Goal: Task Accomplishment & Management: Use online tool/utility

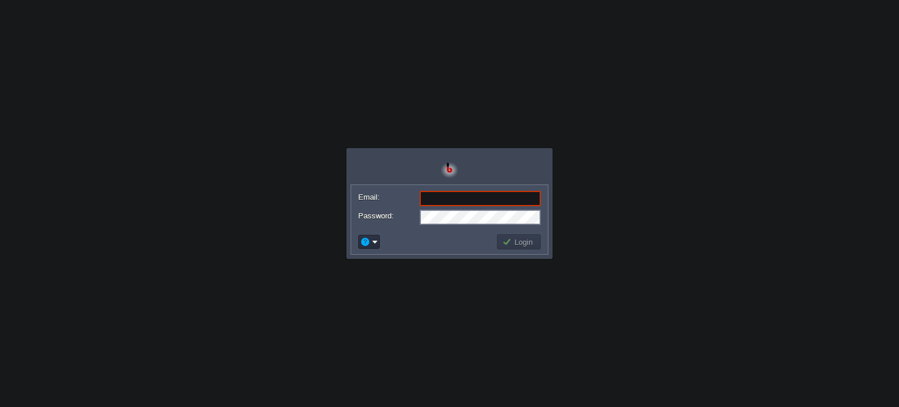
type input "[EMAIL_ADDRESS][DOMAIN_NAME]"
click at [521, 246] on button "Login" at bounding box center [519, 242] width 34 height 11
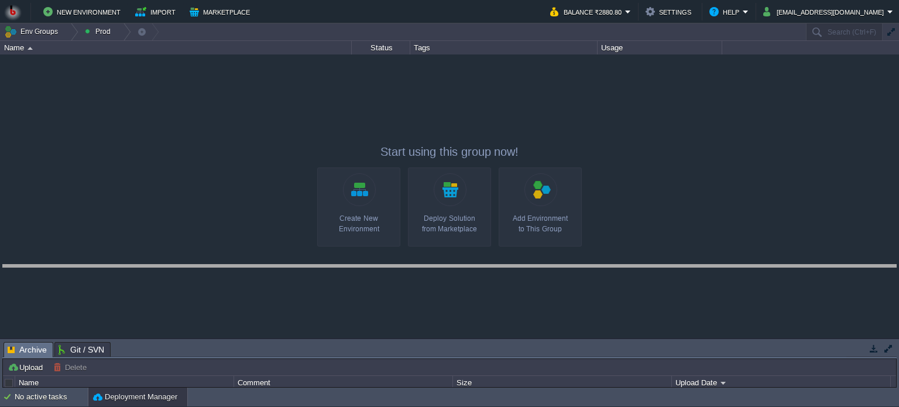
drag, startPoint x: 468, startPoint y: 344, endPoint x: 463, endPoint y: 265, distance: 79.3
click at [463, 265] on body "New Environment Import Marketplace Bonus ₹0.00 Upgrade Account Balance ₹2880.80…" at bounding box center [449, 203] width 899 height 407
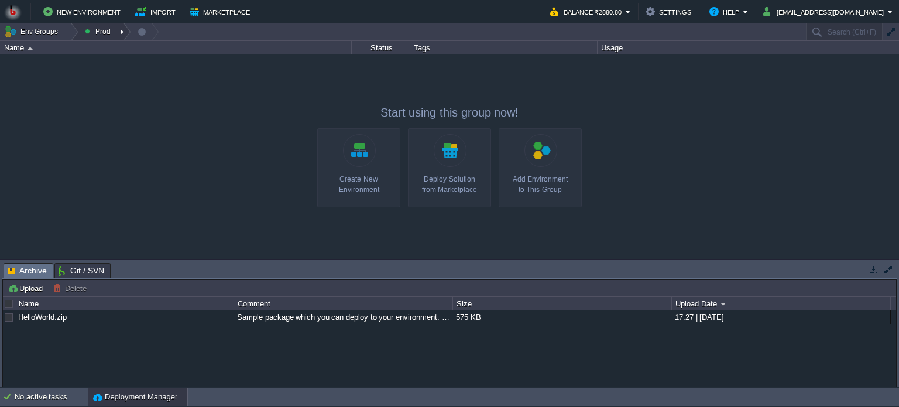
click at [93, 29] on button "Prod" at bounding box center [100, 31] width 30 height 16
click at [41, 27] on button "Env Groups" at bounding box center [33, 31] width 58 height 16
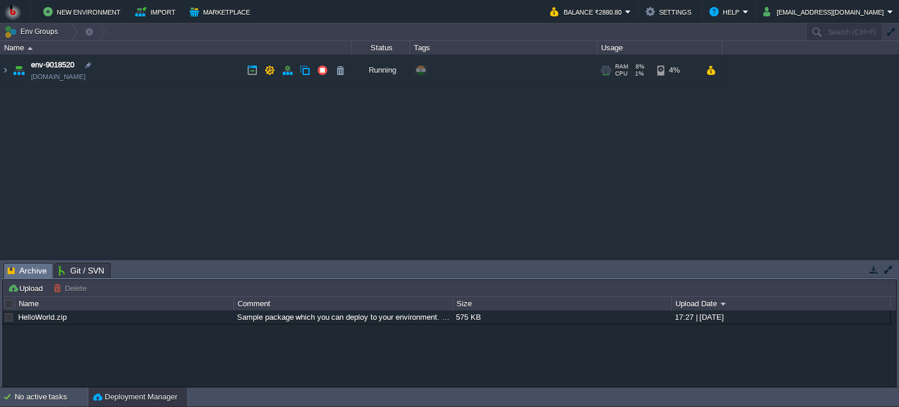
click at [50, 77] on link "[DOMAIN_NAME]" at bounding box center [58, 77] width 54 height 12
click at [5, 67] on img at bounding box center [5, 70] width 9 height 32
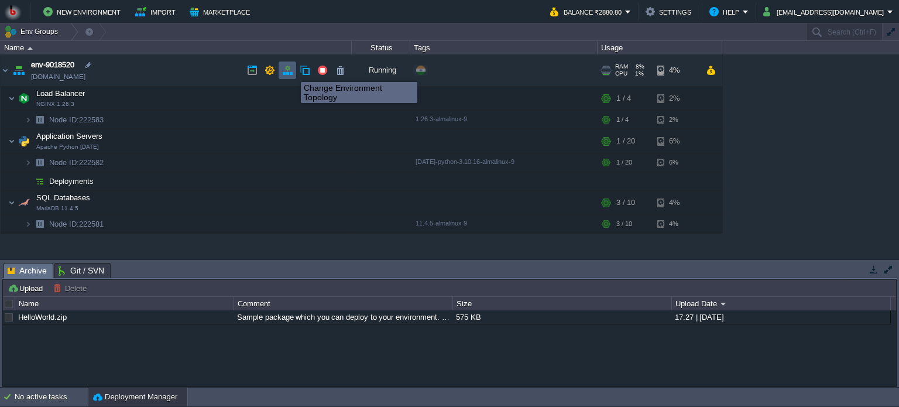
click at [286, 71] on button "button" at bounding box center [287, 70] width 11 height 11
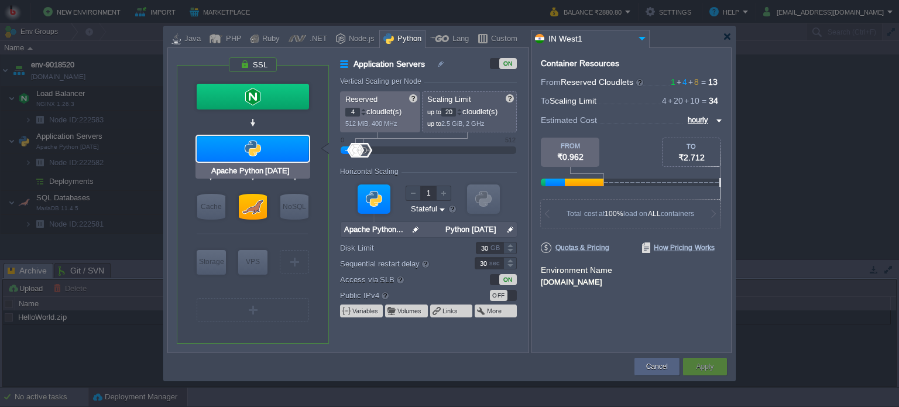
type input "NGINX 1.26.3"
click at [649, 365] on button "Cancel" at bounding box center [657, 367] width 22 height 12
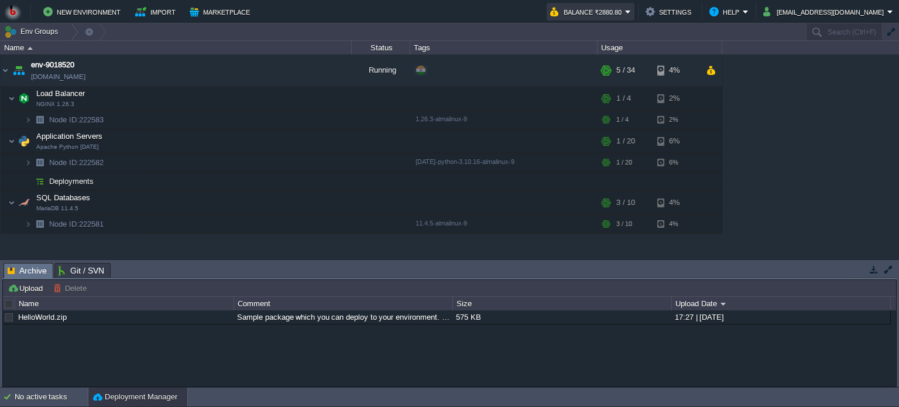
click at [619, 11] on button "Balance ₹2880.80" at bounding box center [587, 12] width 75 height 14
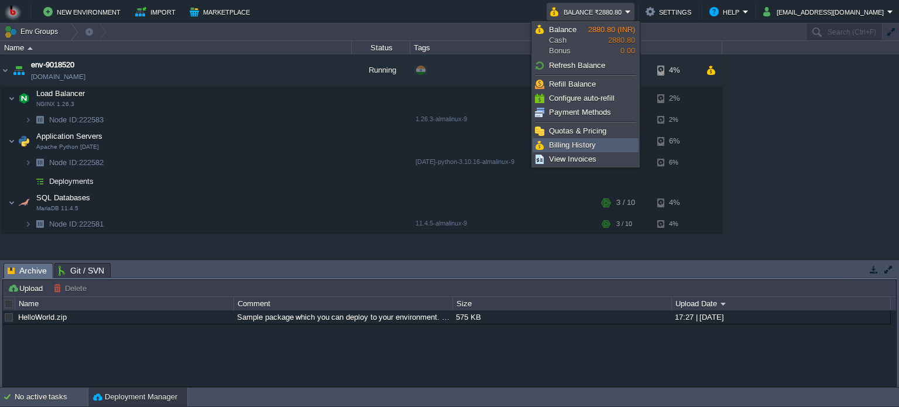
click at [572, 142] on span "Billing History" at bounding box center [572, 145] width 47 height 9
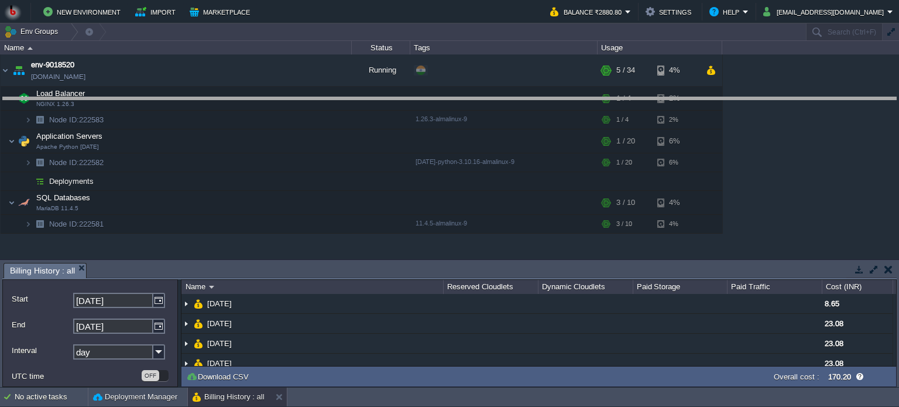
drag, startPoint x: 478, startPoint y: 267, endPoint x: 492, endPoint y: 100, distance: 167.4
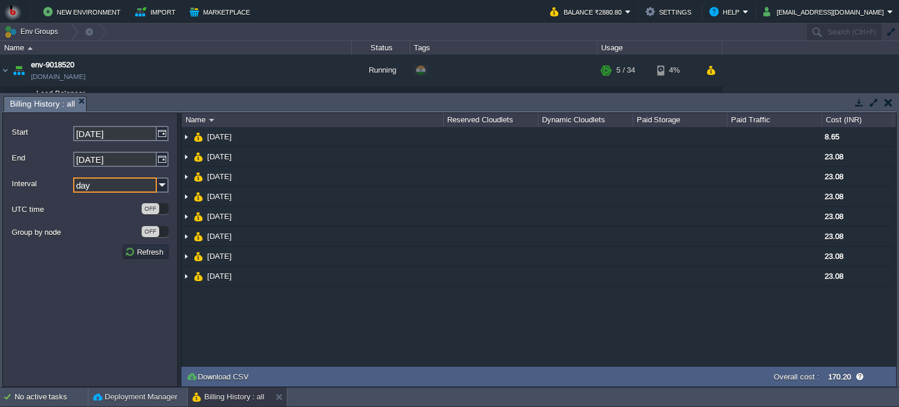
click at [155, 186] on input "day" at bounding box center [115, 184] width 84 height 15
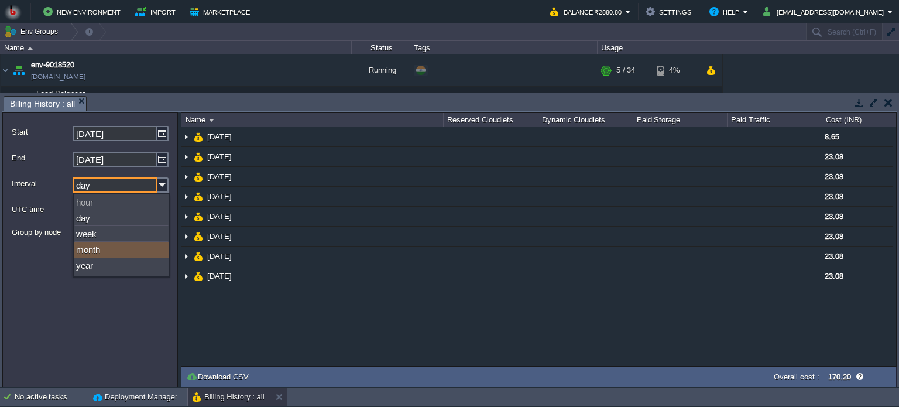
click at [100, 255] on div "month" at bounding box center [121, 250] width 94 height 16
type input "month"
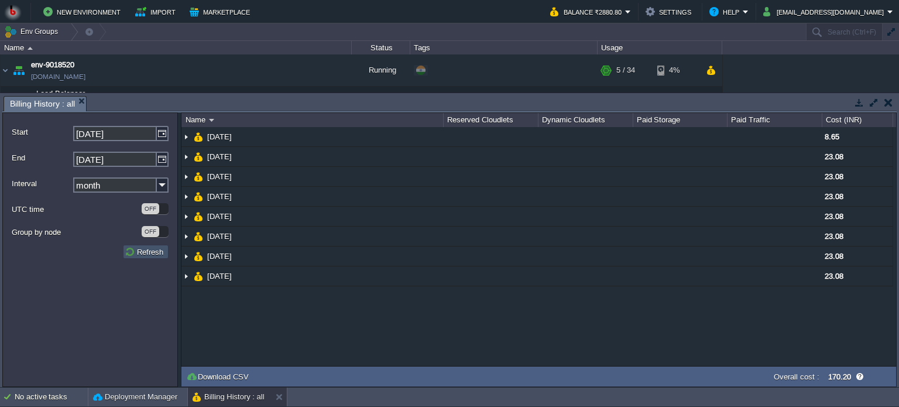
click at [138, 254] on button "Refresh" at bounding box center [146, 251] width 42 height 11
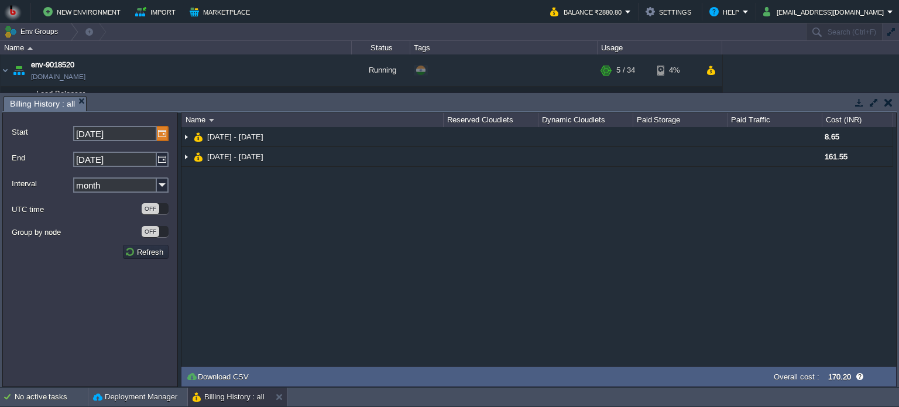
click at [159, 135] on img at bounding box center [163, 133] width 12 height 15
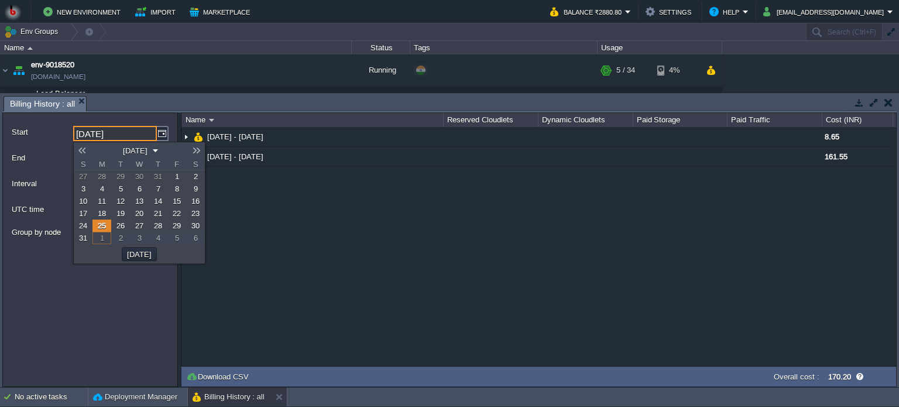
click at [85, 147] on link at bounding box center [82, 150] width 16 height 9
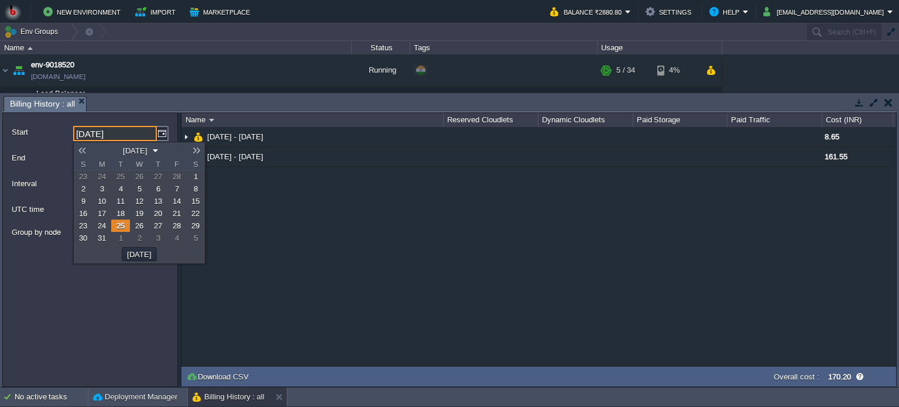
click at [84, 189] on span "2" at bounding box center [83, 188] width 4 height 9
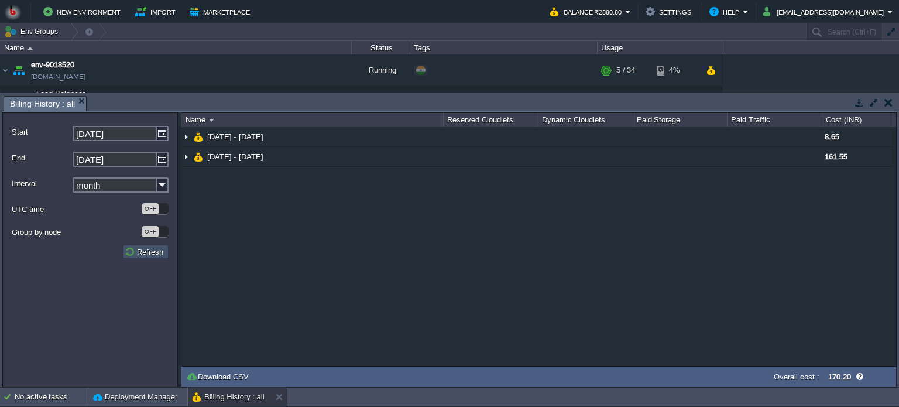
click at [131, 253] on button "Refresh" at bounding box center [146, 251] width 42 height 11
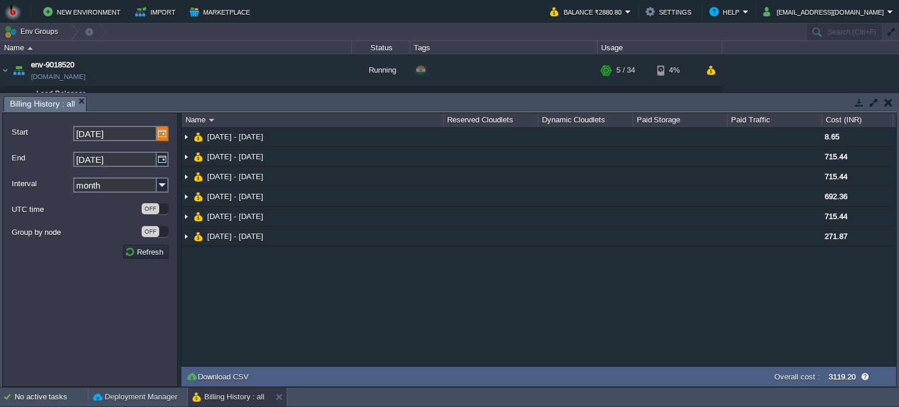
click at [159, 135] on img at bounding box center [163, 133] width 12 height 15
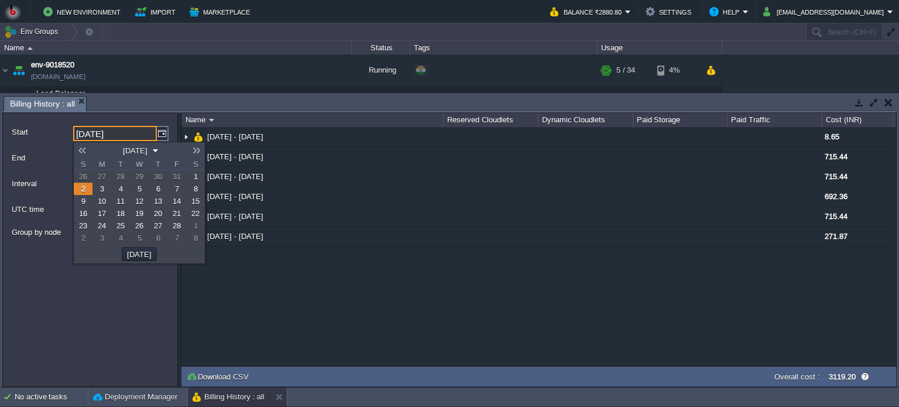
click at [81, 152] on link at bounding box center [82, 150] width 16 height 9
click at [84, 190] on span "3" at bounding box center [83, 188] width 4 height 9
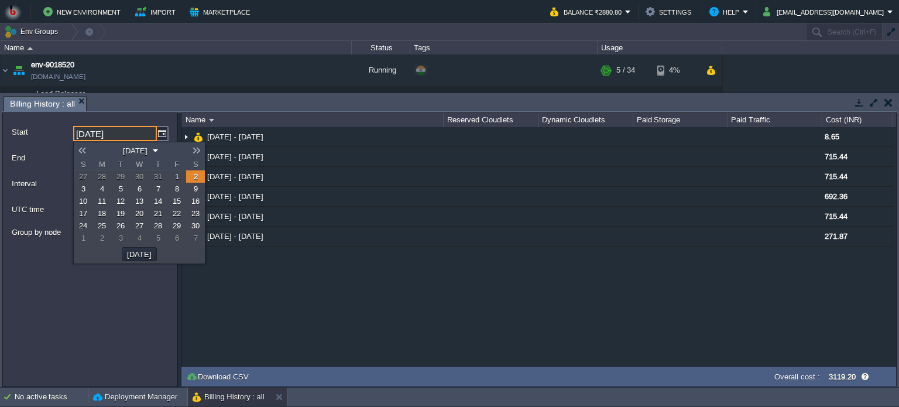
type input "[DATE]"
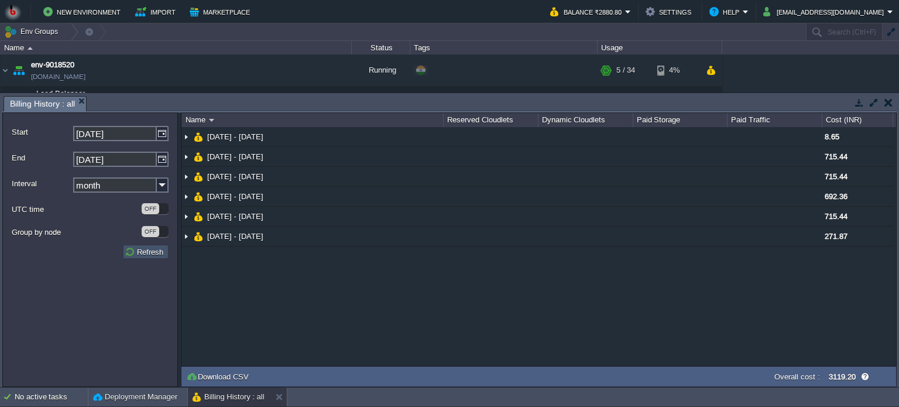
click at [139, 255] on button "Refresh" at bounding box center [146, 251] width 42 height 11
click at [616, 15] on button "Balance ₹2880.80" at bounding box center [587, 12] width 75 height 14
click at [412, 308] on div "NaN.00 [DATE] - [DATE] 8.65 [DATE] - [DATE] 715.44 [DATE] - [DATE] 715.44 [DATE…" at bounding box center [538, 246] width 715 height 239
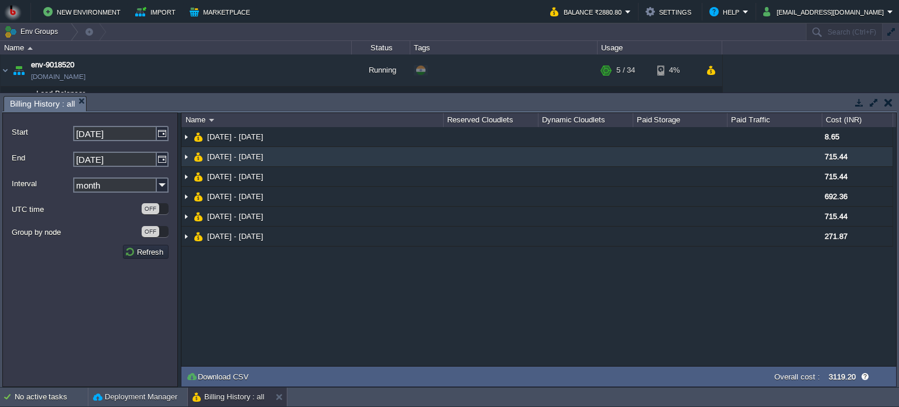
click at [189, 154] on img at bounding box center [185, 156] width 9 height 19
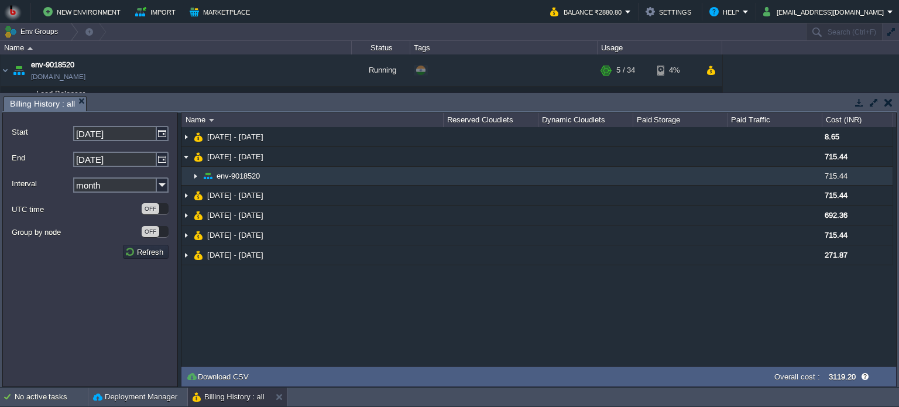
click at [194, 174] on img at bounding box center [195, 176] width 9 height 18
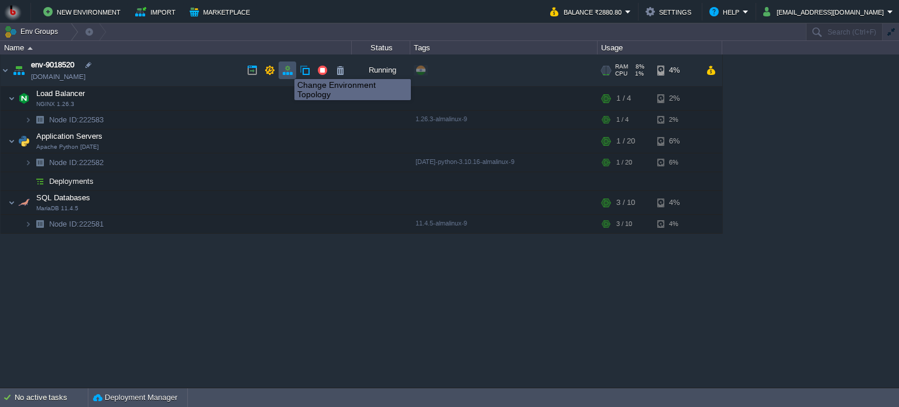
click at [286, 68] on button "button" at bounding box center [287, 70] width 11 height 11
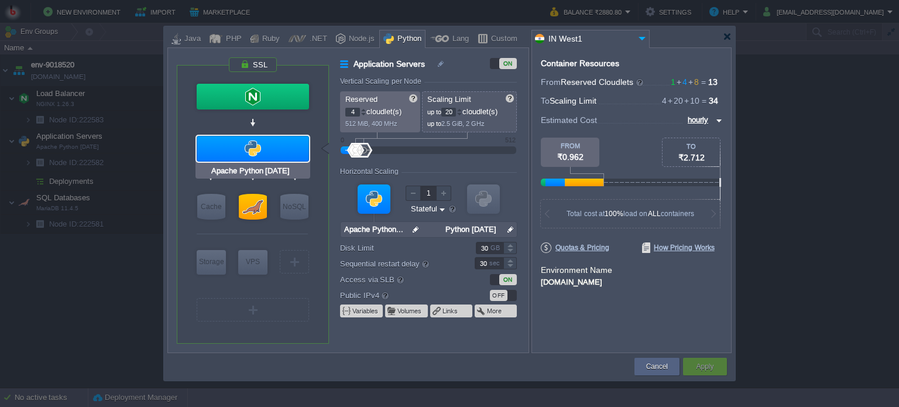
type input "MariaDB 11.4.5"
click at [252, 209] on div at bounding box center [253, 207] width 28 height 26
type input "SQL Databases"
type input "8"
type input "10"
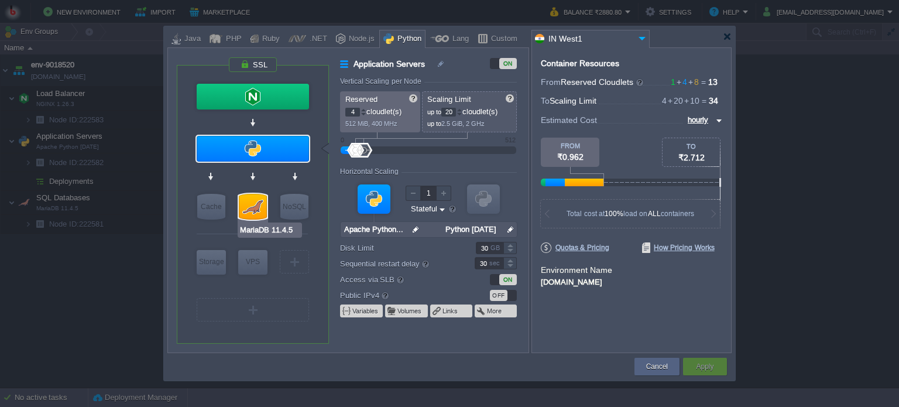
type input "MariaDB 11.4.5"
type input "null"
type input "11.4.5-almalin..."
type input "Stateless"
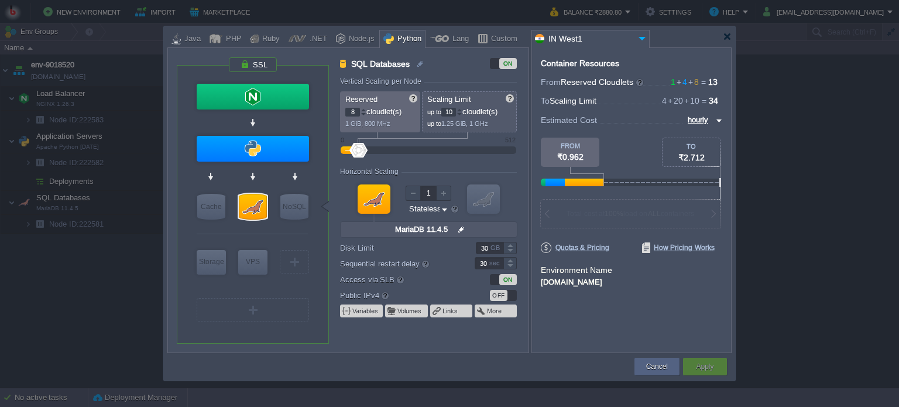
click at [350, 112] on input "8" at bounding box center [352, 112] width 15 height 9
type input "4"
click at [600, 334] on div "Container Resources From Reserved Cloudlets 1 + 4 + 4 ... = 9 not added To Scal…" at bounding box center [632, 200] width 200 height 306
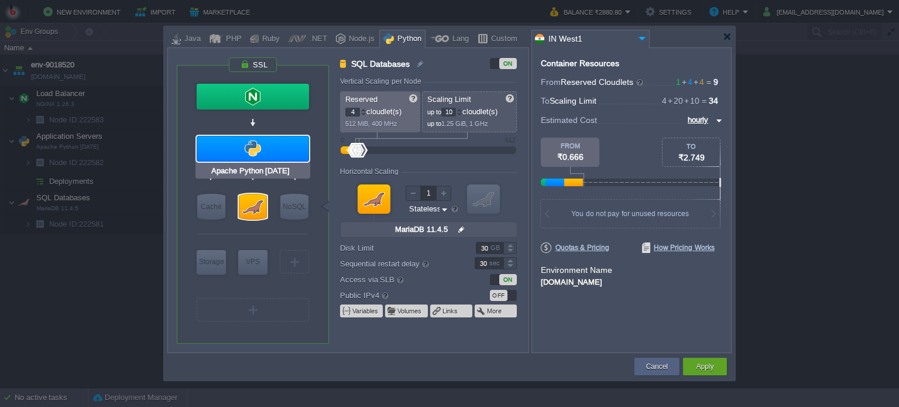
type input "NGINX 1.26.3"
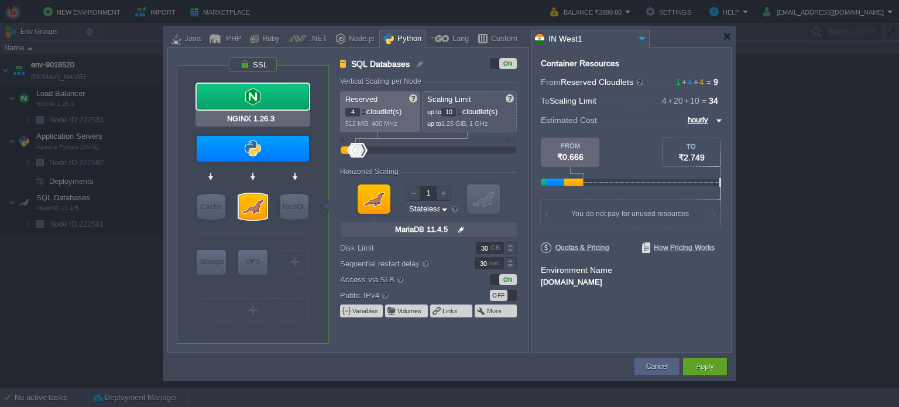
click at [275, 100] on div at bounding box center [253, 97] width 112 height 26
type input "Load Balancer"
type input "1"
type input "4"
type input "NGINX 1.26.3"
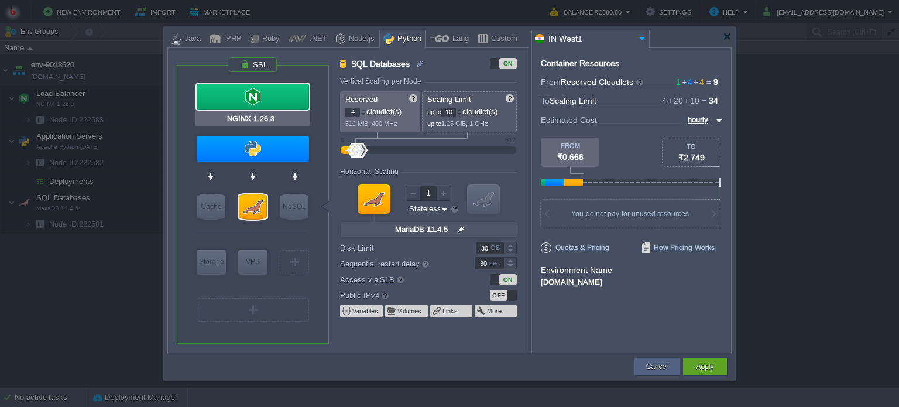
type input "null"
type input "1.26.3-almalin..."
type input "Stateful"
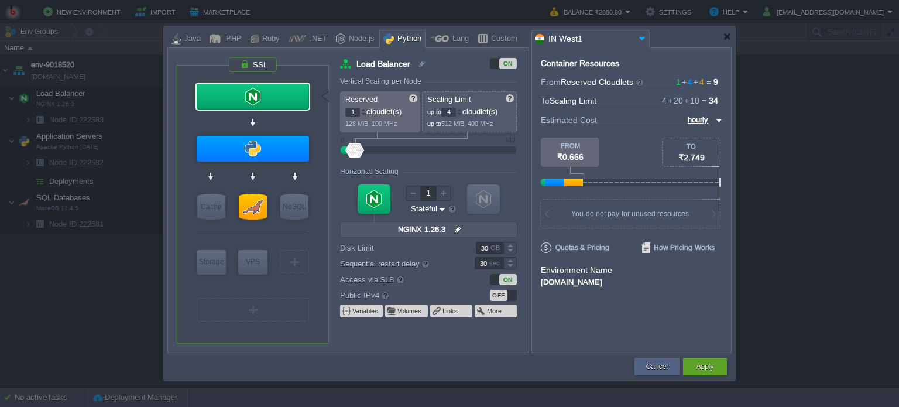
type input "Apache Python [DATE]"
click at [448, 111] on input "4" at bounding box center [448, 112] width 15 height 9
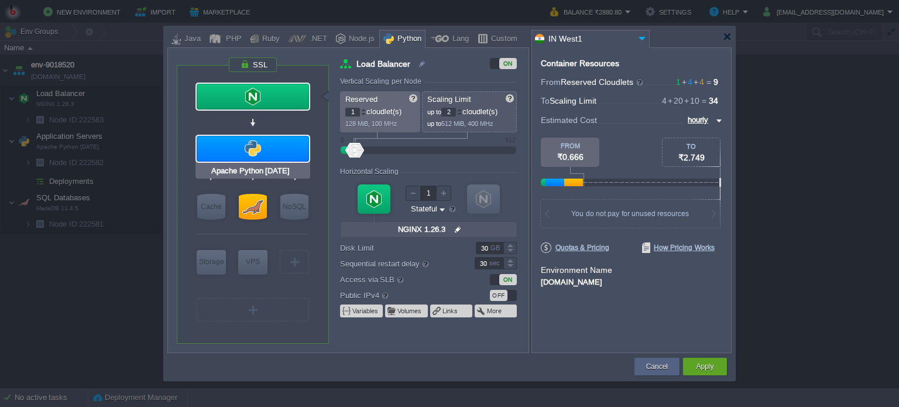
type input "2"
click at [278, 140] on div at bounding box center [253, 149] width 112 height 26
type input "Application Servers"
type input "4"
type input "20"
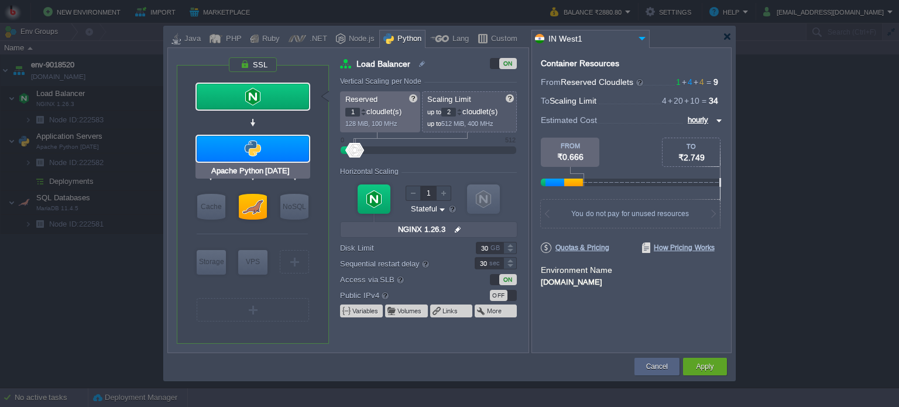
type input "Apache Python..."
type input "null"
type input "Python [DATE]"
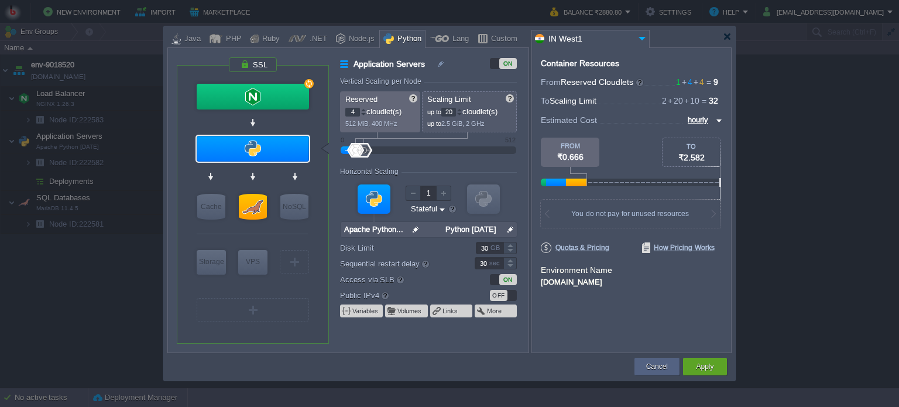
click at [451, 114] on input "20" at bounding box center [448, 112] width 15 height 9
type input "16"
click at [590, 323] on div "Container Resources From Reserved Cloudlets 1 + 4 + 4 ... = 9 not added To Scal…" at bounding box center [632, 200] width 200 height 306
click at [351, 115] on input "4" at bounding box center [352, 112] width 15 height 9
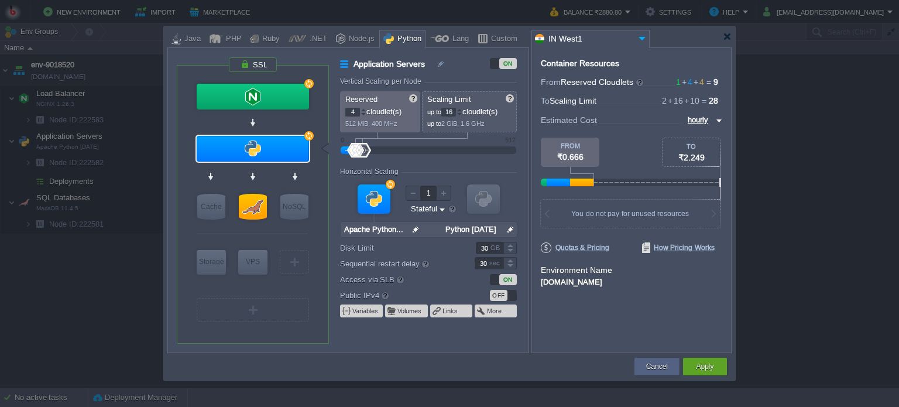
click at [351, 115] on input "4" at bounding box center [352, 112] width 15 height 9
type input "2"
click at [598, 304] on div "Container Resources From Reserved Cloudlets 1 + 2 + 4 ... = 7 not added To Scal…" at bounding box center [632, 200] width 200 height 306
type input "MariaDB 11.4.5"
click at [249, 209] on div at bounding box center [253, 207] width 28 height 26
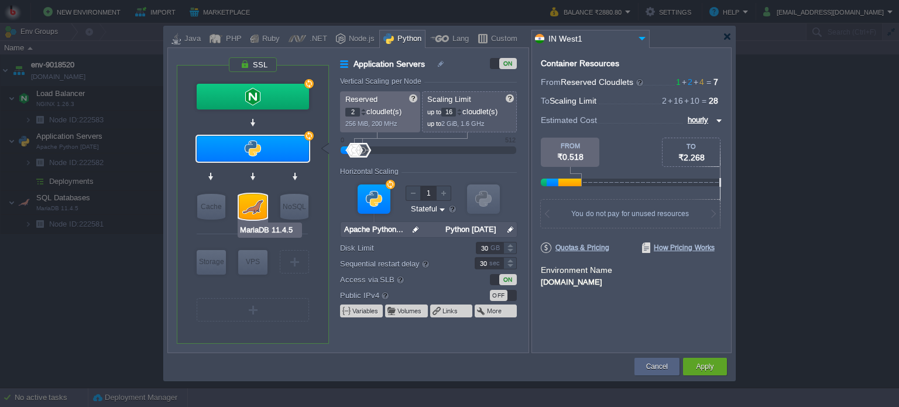
type input "SQL Databases"
type input "4"
type input "10"
type input "MariaDB 11.4.5"
type input "null"
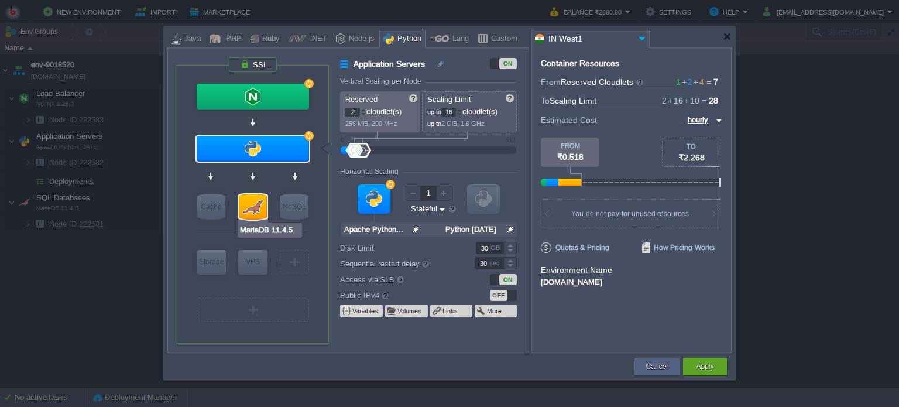
type input "11.4.5-almalin..."
type input "Stateless"
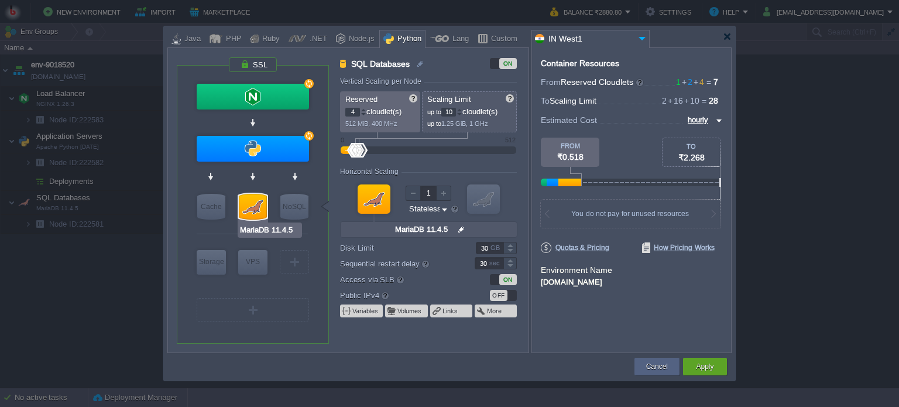
type input "Apache Python [DATE]"
click at [485, 246] on input "30" at bounding box center [490, 248] width 28 height 12
click at [557, 309] on div "Container Resources From Reserved Cloudlets 1 + 2 + 4 ... = 7 not added To Scal…" at bounding box center [632, 200] width 200 height 306
click at [485, 249] on input "15" at bounding box center [490, 248] width 28 height 12
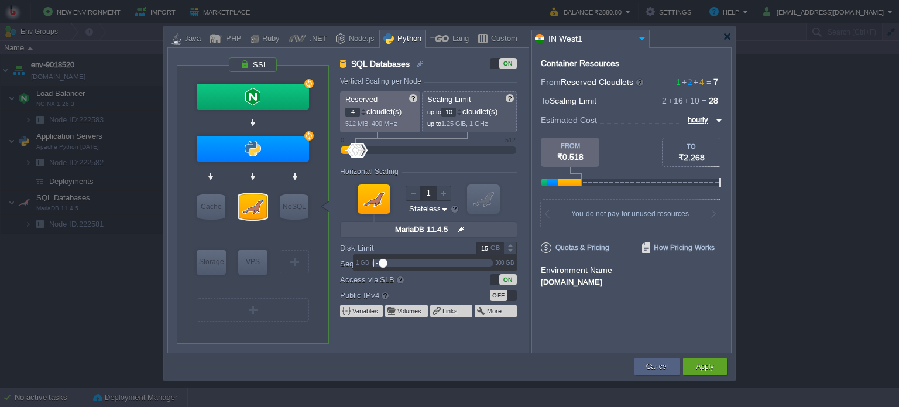
click at [485, 249] on input "15" at bounding box center [490, 248] width 28 height 12
click at [485, 249] on input "30" at bounding box center [490, 248] width 28 height 12
type input "30"
click at [590, 347] on div "Container Resources From Reserved Cloudlets 1 + 2 + 4 ... = 7 not added To Scal…" at bounding box center [632, 200] width 200 height 306
click at [694, 364] on div "Apply" at bounding box center [705, 367] width 26 height 18
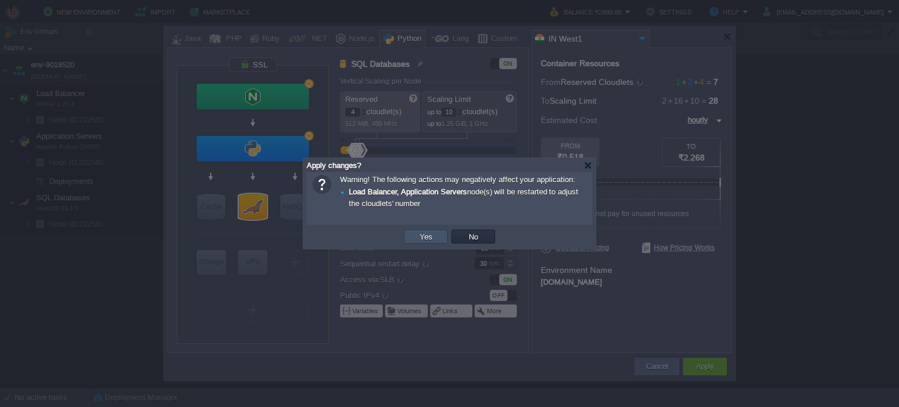
click at [421, 240] on button "Yes" at bounding box center [426, 236] width 20 height 11
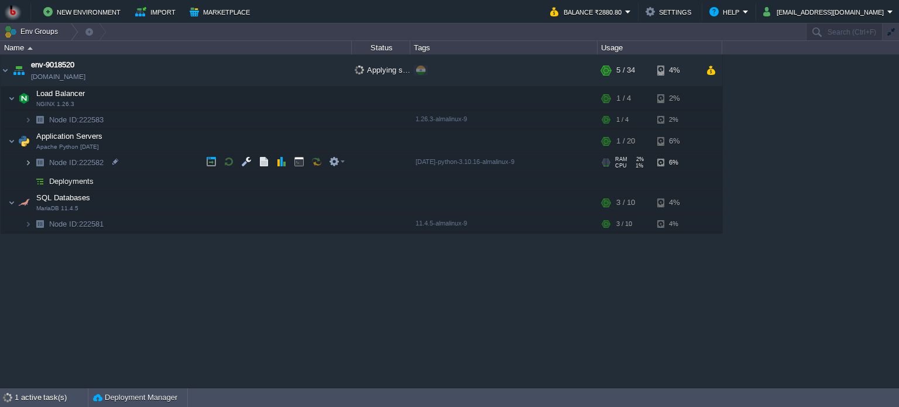
click at [28, 163] on img at bounding box center [28, 162] width 7 height 18
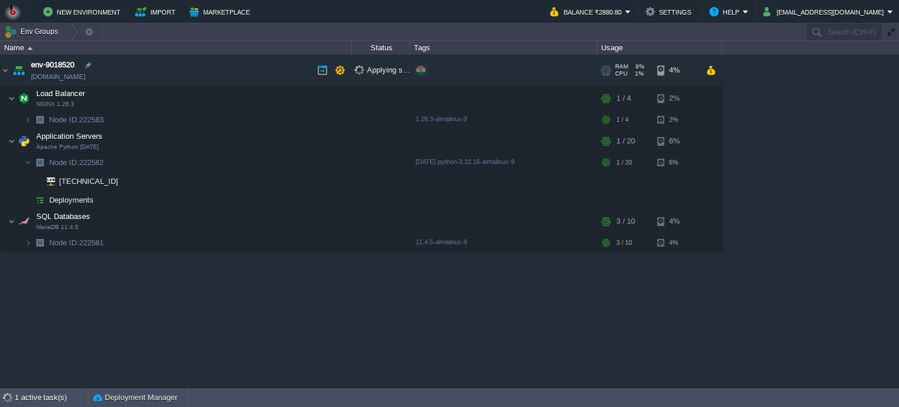
click at [85, 77] on link "[DOMAIN_NAME]" at bounding box center [58, 77] width 54 height 12
click at [242, 142] on button "button" at bounding box center [246, 140] width 11 height 11
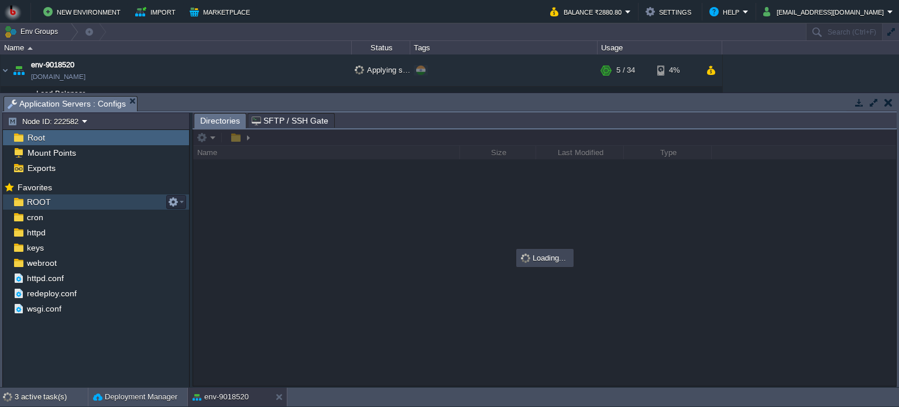
click at [46, 200] on span "ROOT" at bounding box center [39, 202] width 28 height 11
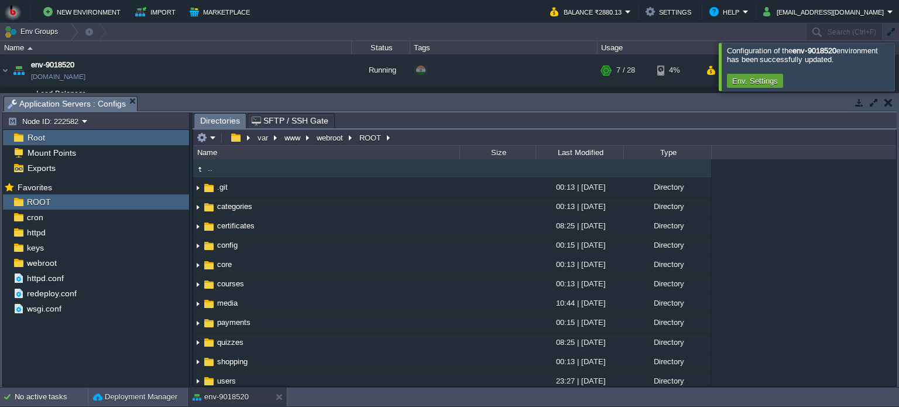
click at [899, 66] on div at bounding box center [913, 66] width 0 height 47
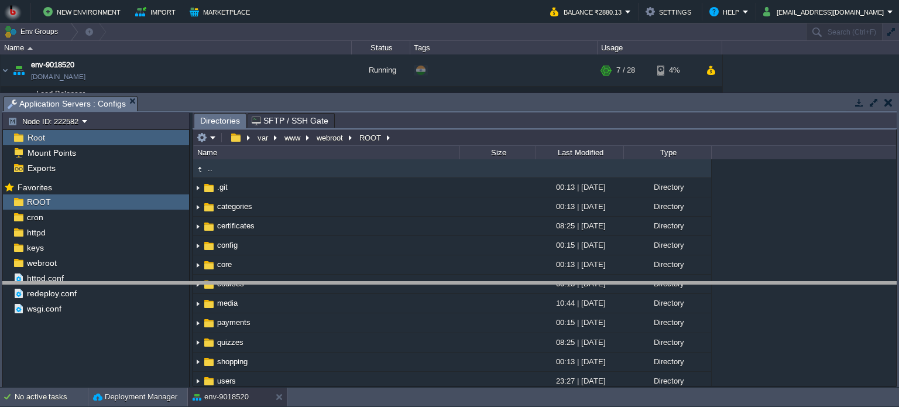
drag, startPoint x: 671, startPoint y: 107, endPoint x: 690, endPoint y: 293, distance: 186.5
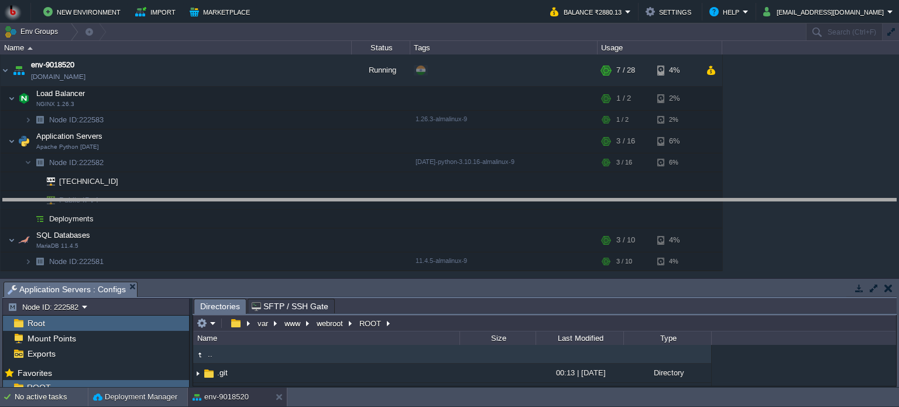
drag, startPoint x: 393, startPoint y: 297, endPoint x: 378, endPoint y: 214, distance: 84.4
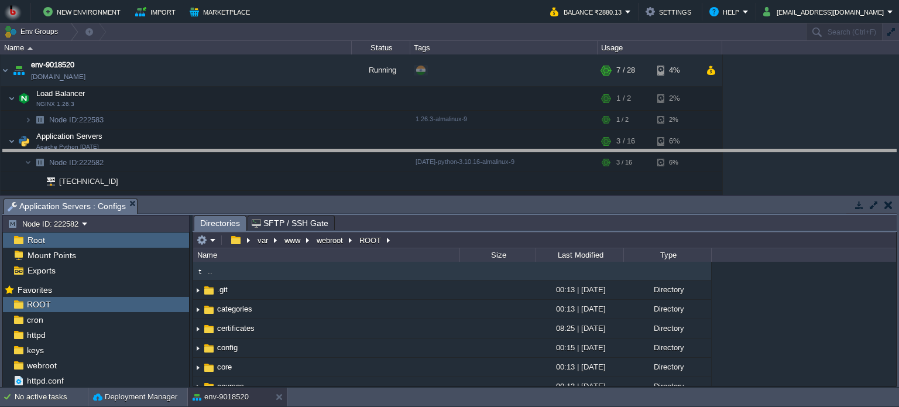
drag, startPoint x: 385, startPoint y: 213, endPoint x: 382, endPoint y: 164, distance: 49.3
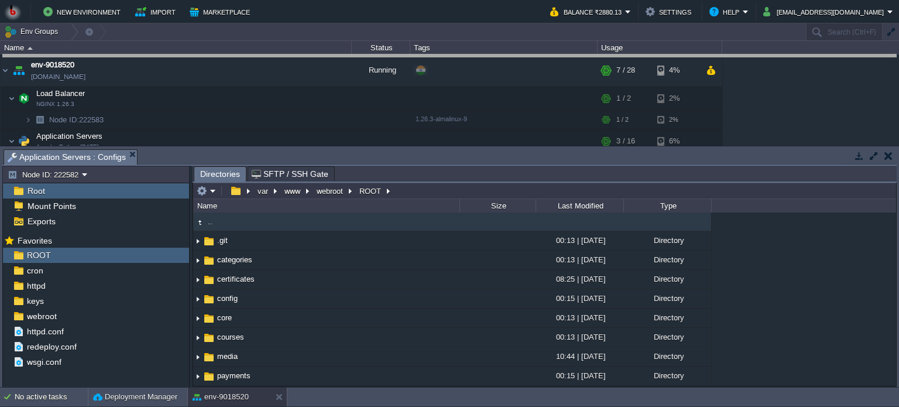
drag, startPoint x: 392, startPoint y: 154, endPoint x: 403, endPoint y: 54, distance: 100.7
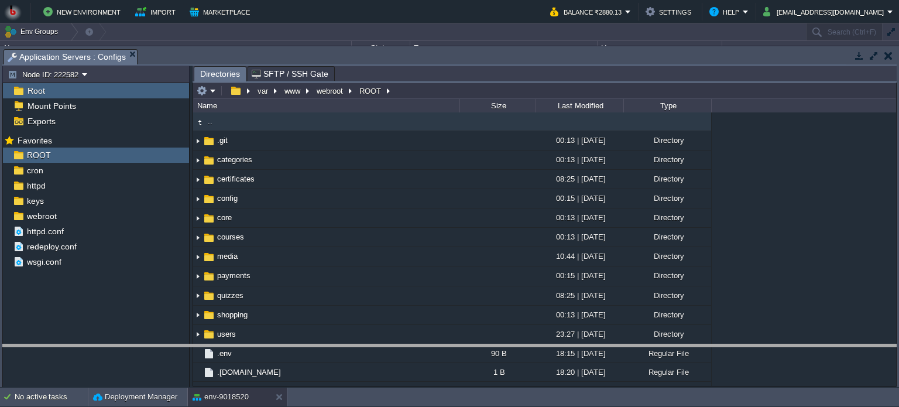
drag, startPoint x: 398, startPoint y: 56, endPoint x: 365, endPoint y: 351, distance: 296.9
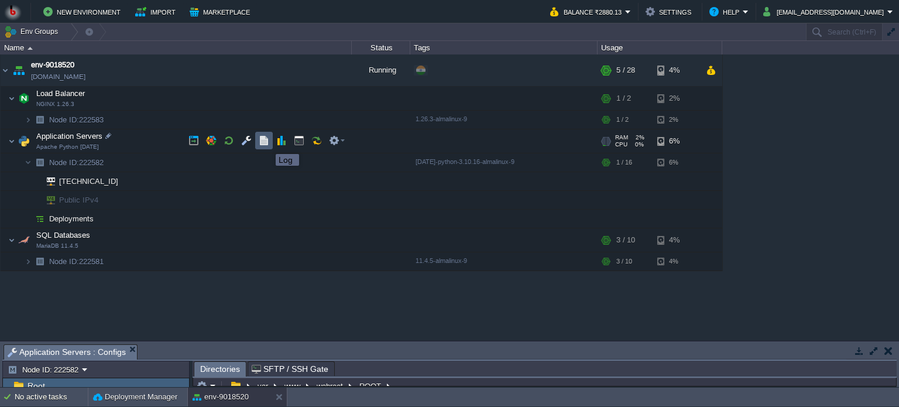
click at [267, 143] on button "button" at bounding box center [264, 140] width 11 height 11
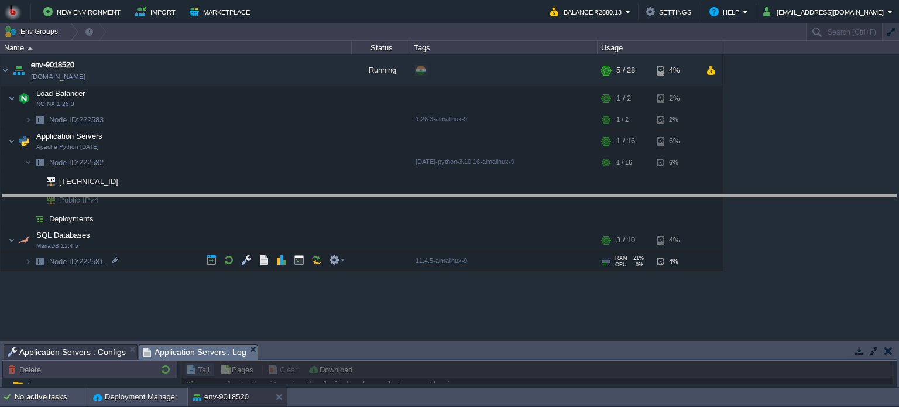
drag, startPoint x: 337, startPoint y: 348, endPoint x: 351, endPoint y: 196, distance: 152.9
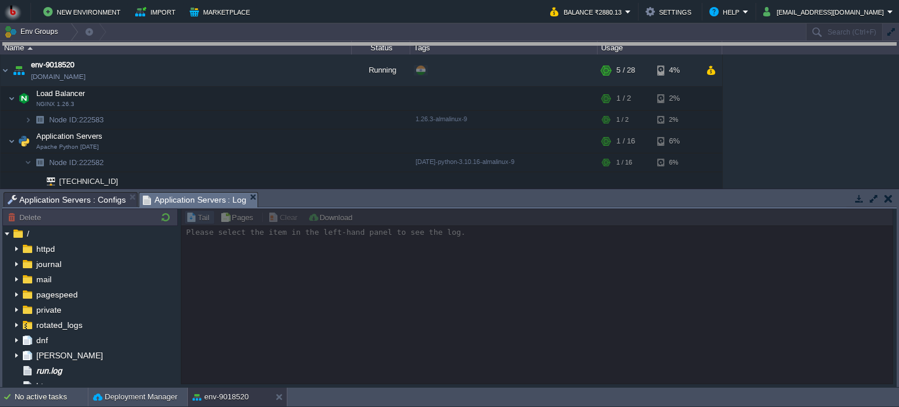
drag, startPoint x: 352, startPoint y: 191, endPoint x: 357, endPoint y: -10, distance: 201.5
click at [357, 0] on html "New Environment Import Marketplace Bonus ₹0.00 Upgrade Account Balance ₹2880.13…" at bounding box center [449, 203] width 899 height 407
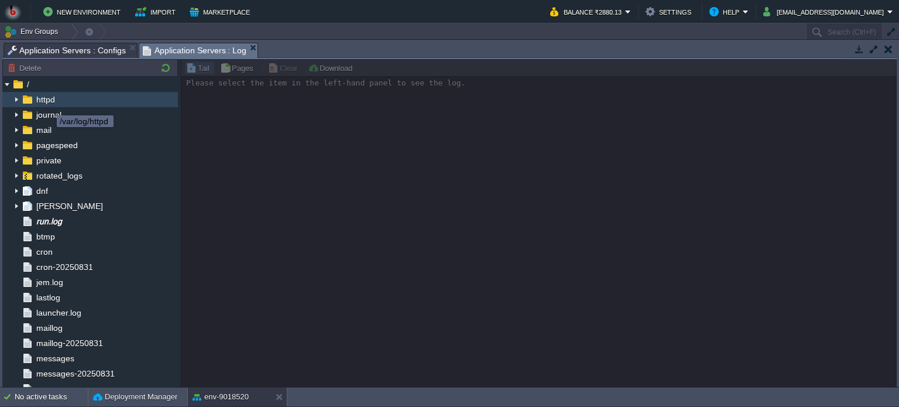
click at [47, 102] on span "httpd" at bounding box center [45, 99] width 23 height 11
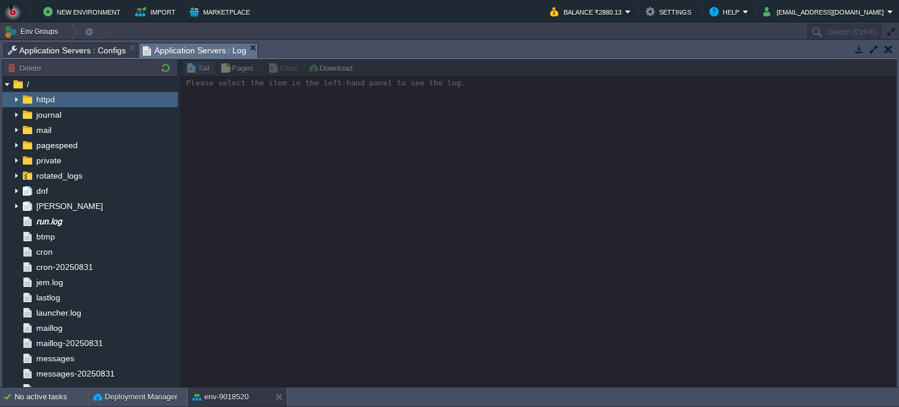
click at [19, 100] on img at bounding box center [16, 99] width 9 height 15
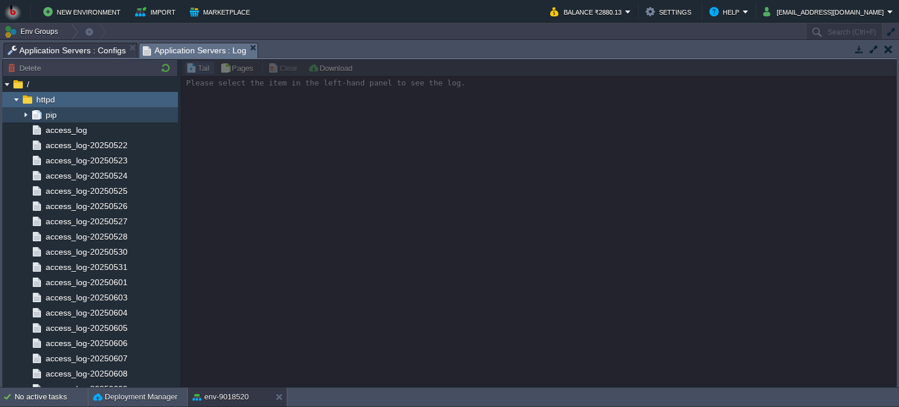
click at [67, 112] on div "pip" at bounding box center [90, 114] width 176 height 15
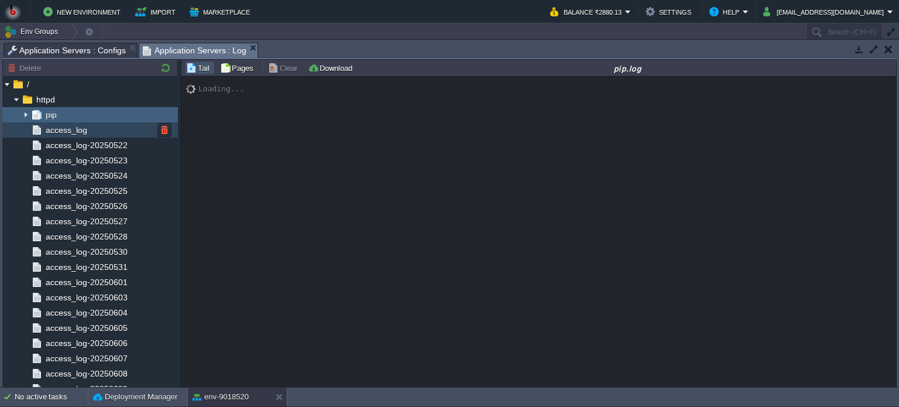
click at [68, 136] on div "access_log" at bounding box center [90, 129] width 176 height 15
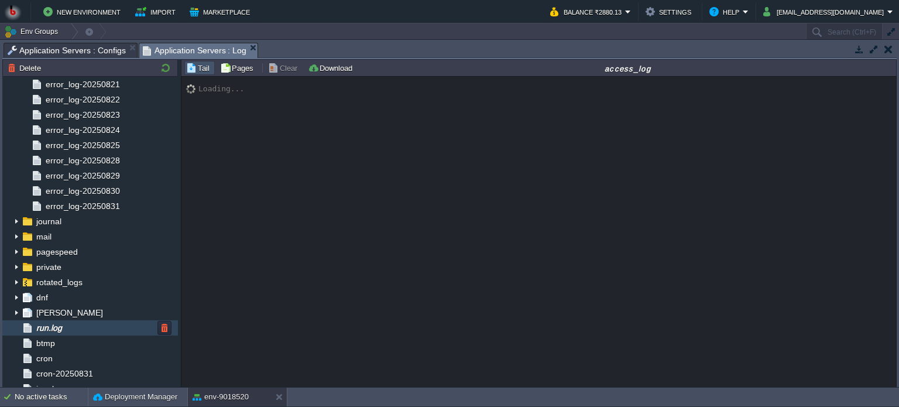
scroll to position [849, 0]
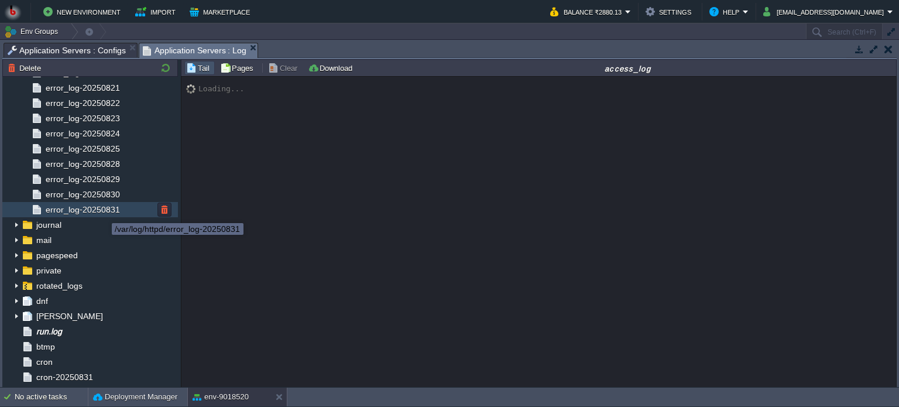
click at [103, 213] on span "error_log-20250831" at bounding box center [82, 209] width 78 height 11
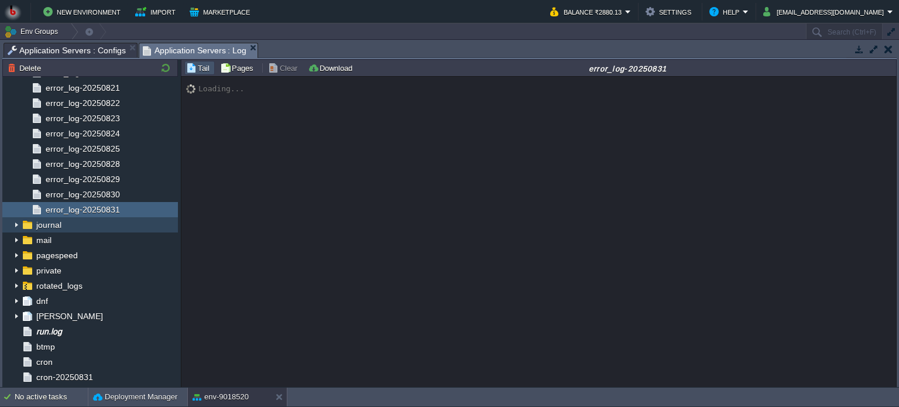
click at [17, 222] on img at bounding box center [16, 224] width 9 height 15
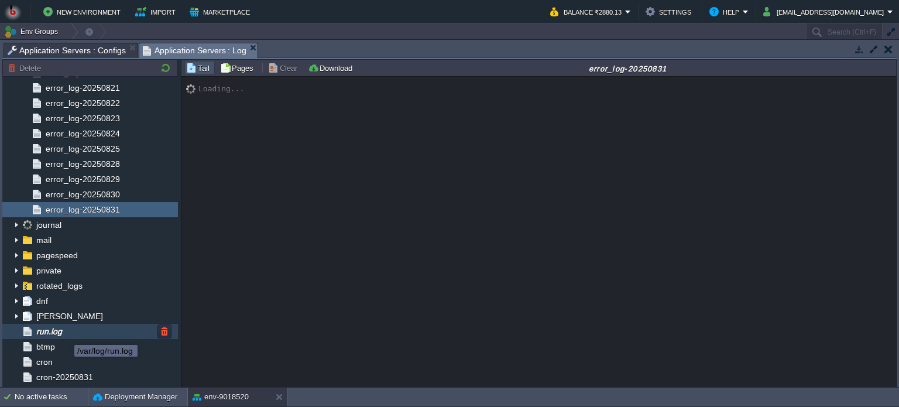
click at [64, 334] on span "run.log" at bounding box center [49, 331] width 30 height 11
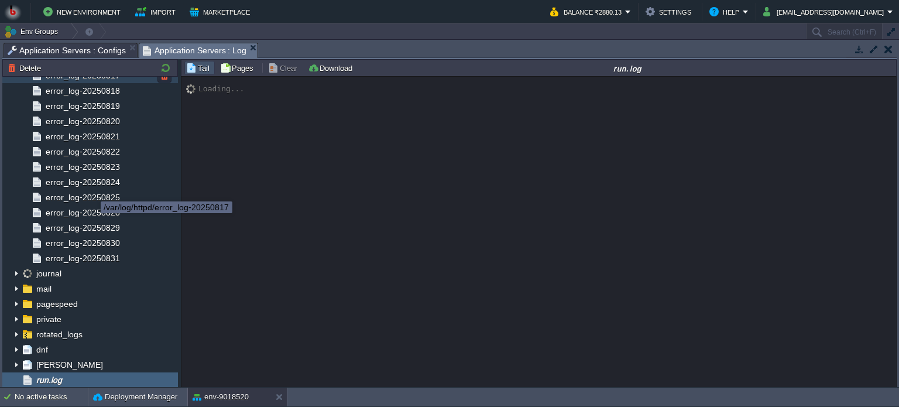
scroll to position [801, 0]
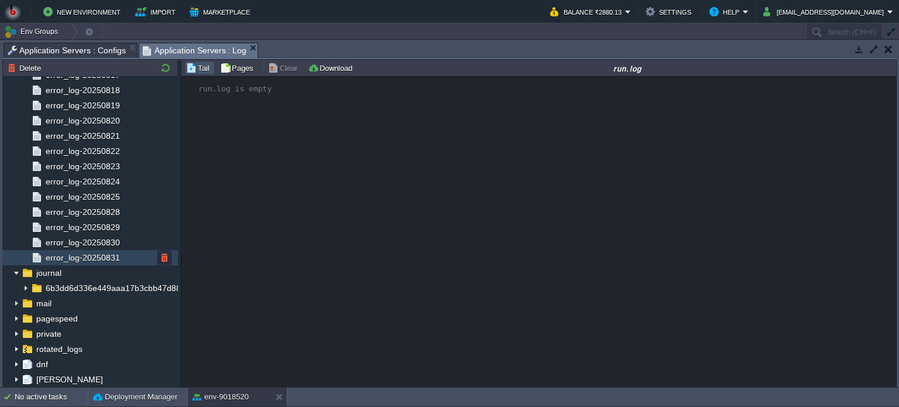
click at [84, 250] on div "error_log-20250831" at bounding box center [90, 257] width 176 height 15
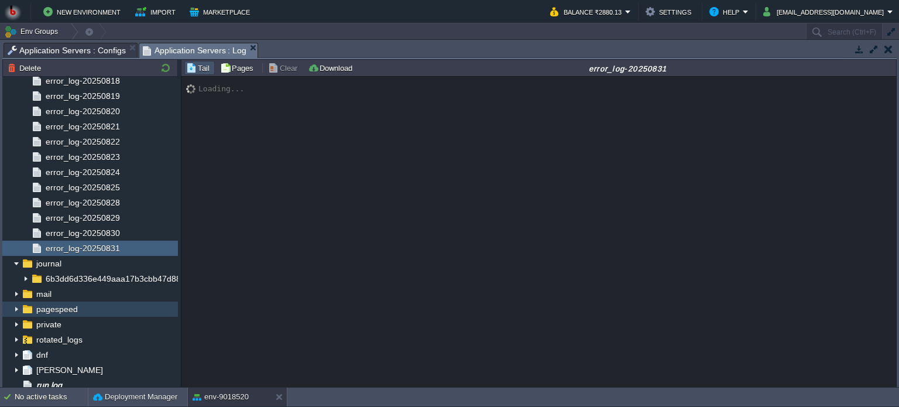
scroll to position [810, 0]
click at [326, 68] on button "Download" at bounding box center [332, 68] width 48 height 11
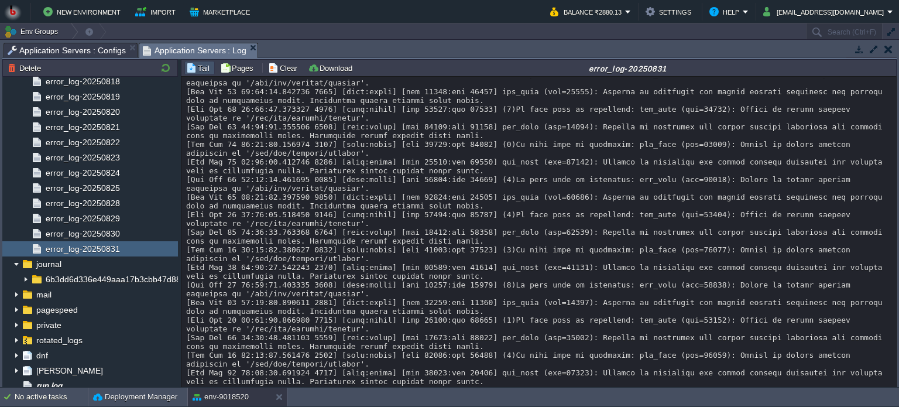
scroll to position [16532, 0]
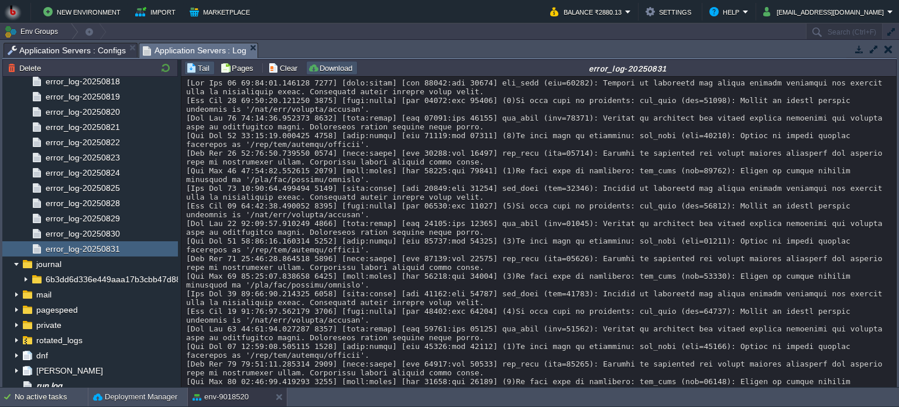
click at [324, 70] on button "Download" at bounding box center [332, 68] width 48 height 11
